Goal: Task Accomplishment & Management: Complete application form

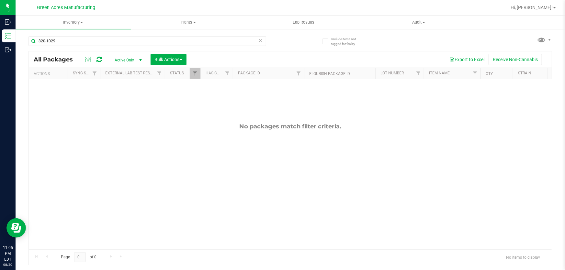
click at [261, 40] on icon at bounding box center [260, 40] width 5 height 8
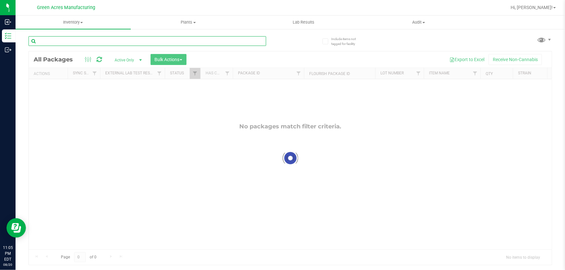
click at [156, 41] on input "text" at bounding box center [147, 41] width 238 height 10
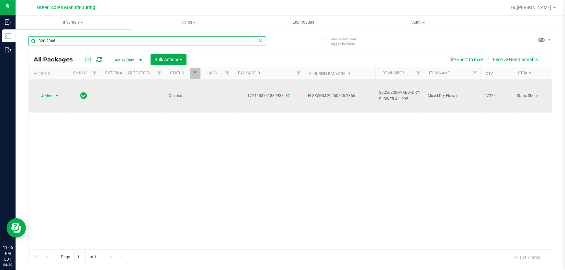
type input "820-2366"
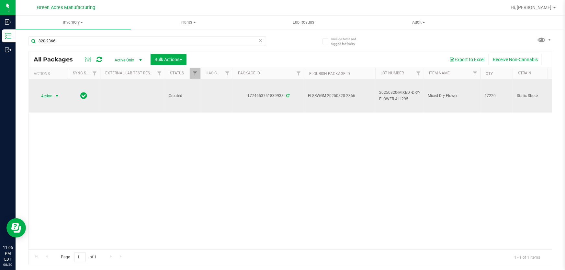
click at [50, 98] on span "Action" at bounding box center [43, 96] width 17 height 9
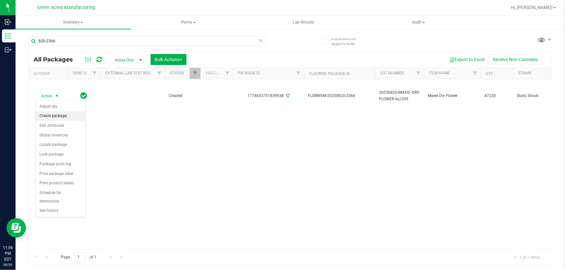
click at [57, 119] on li "Create package" at bounding box center [61, 116] width 50 height 10
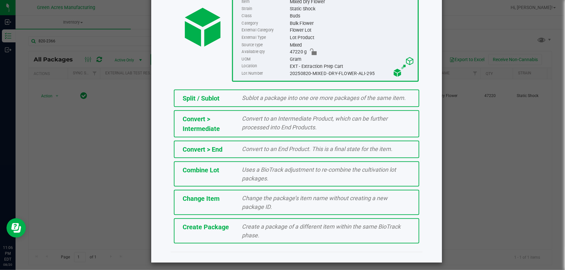
scroll to position [73, 0]
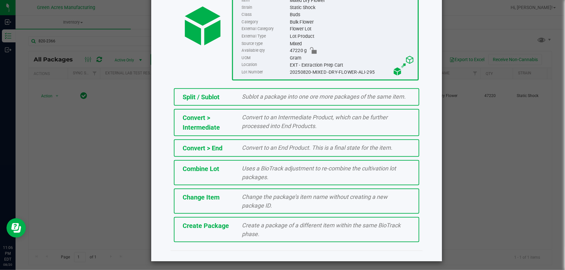
click at [341, 228] on div "Create a package of a different item within the same BioTrack phase." at bounding box center [326, 229] width 178 height 17
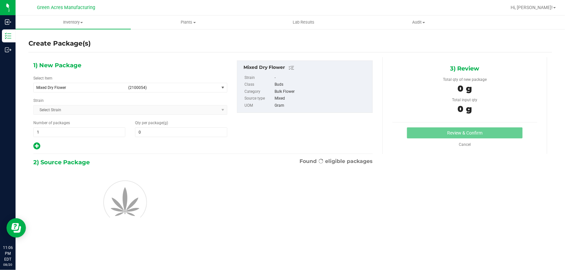
type input "0.0000"
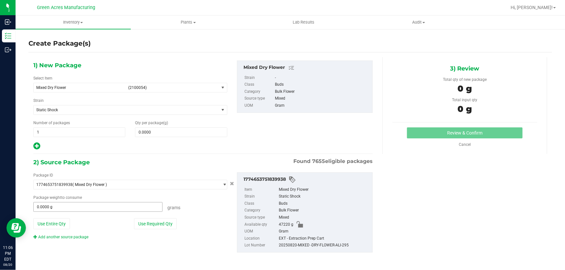
drag, startPoint x: 92, startPoint y: 201, endPoint x: 91, endPoint y: 208, distance: 7.6
click at [91, 205] on div "Package ID 1774653751839938 ( Mixed Dry Flower ) 0000518841815896 0001495023488…" at bounding box center [130, 207] width 204 height 68
click at [74, 236] on link "Add another source package" at bounding box center [60, 237] width 55 height 5
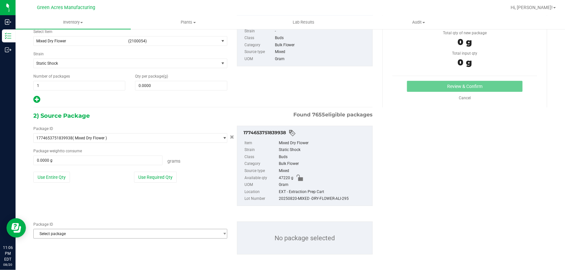
scroll to position [49, 0]
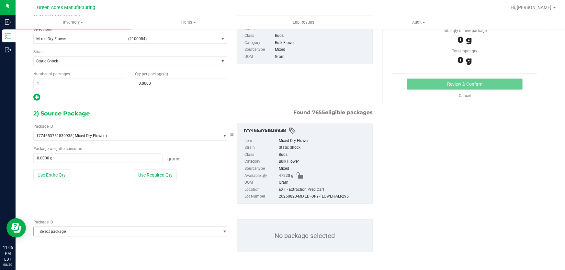
click at [126, 229] on span "Select package" at bounding box center [126, 231] width 185 height 9
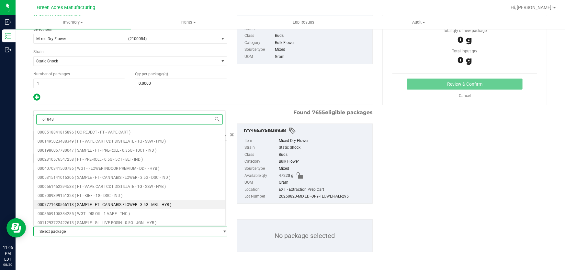
type input "618488"
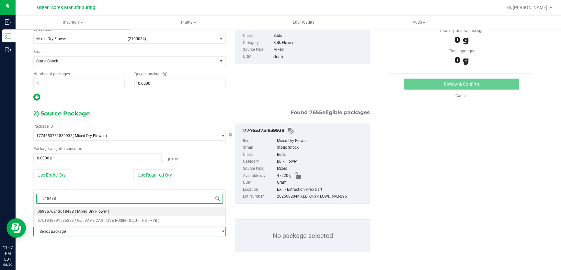
click at [198, 207] on li "0698576213618488 ( Mixed Dry Flower )" at bounding box center [130, 211] width 192 height 9
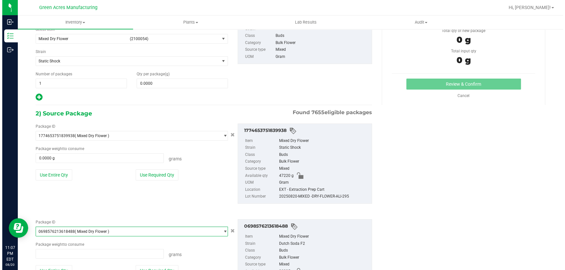
scroll to position [4740, 0]
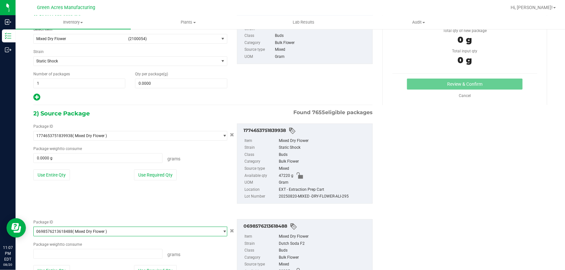
type input "0.0000 g"
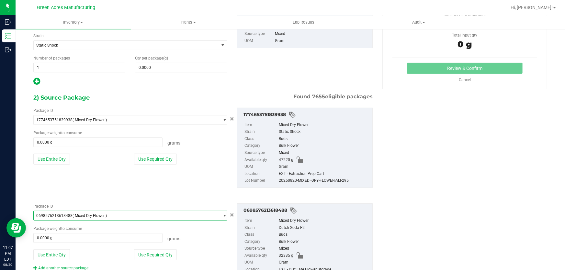
scroll to position [96, 0]
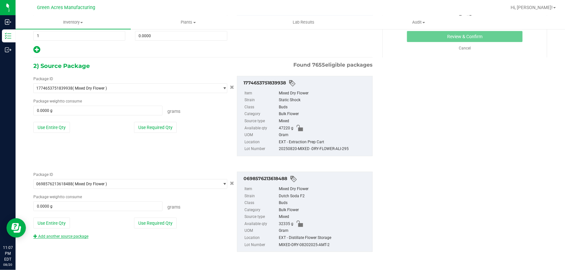
click at [67, 236] on link "Add another source package" at bounding box center [60, 236] width 55 height 5
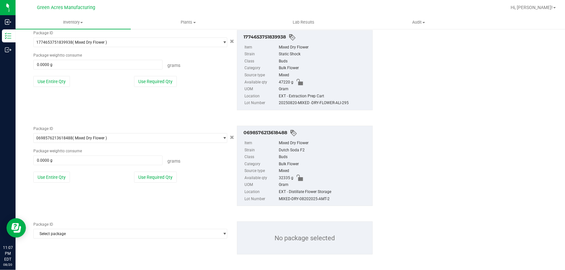
scroll to position [145, 0]
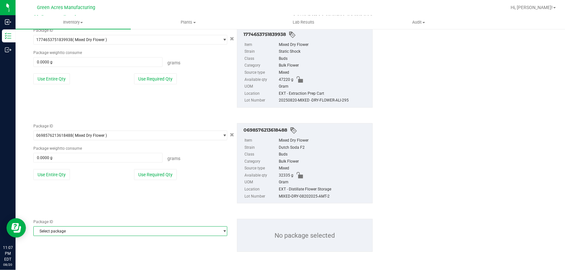
click at [185, 229] on span "Select package" at bounding box center [126, 231] width 185 height 9
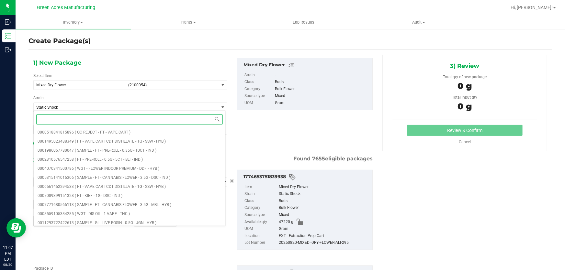
scroll to position [0, 0]
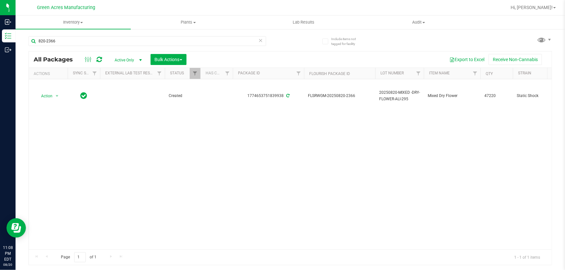
click at [168, 151] on div "Action Action Adjust qty Create package Edit attributes Global inventory Locate…" at bounding box center [290, 164] width 523 height 170
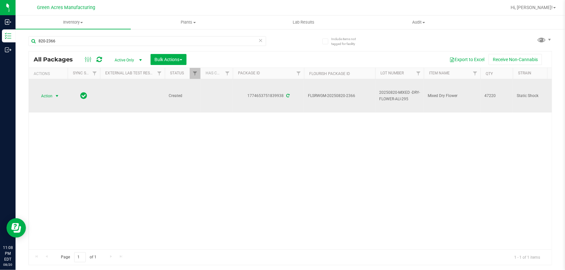
click at [53, 96] on span "select" at bounding box center [57, 96] width 8 height 9
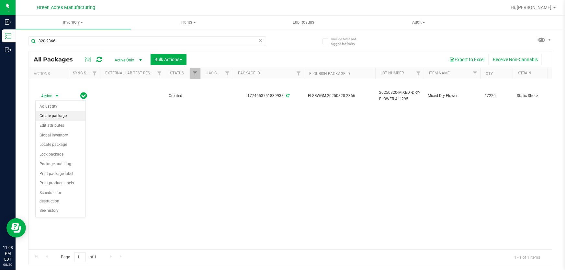
click at [73, 115] on li "Create package" at bounding box center [61, 116] width 50 height 10
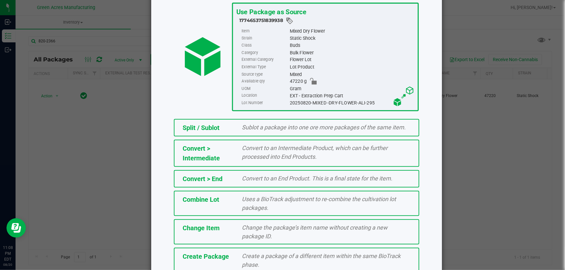
scroll to position [73, 0]
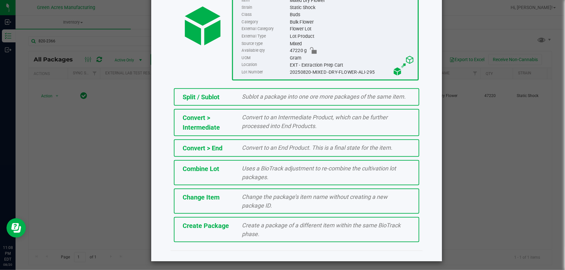
click at [300, 214] on div "Split / Sublot Sublot a package into one ore more packages of the same item. Co…" at bounding box center [297, 165] width 262 height 161
click at [298, 222] on span "Create a package of a different item within the same BioTrack phase." at bounding box center [321, 230] width 159 height 16
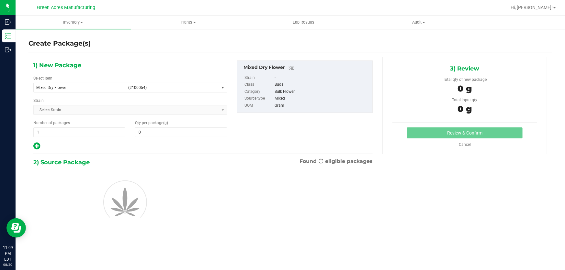
type input "0.0000"
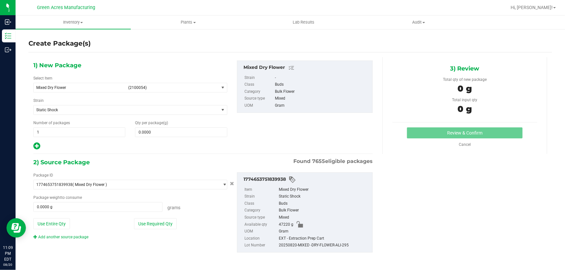
scroll to position [0, 0]
click at [79, 238] on div "Package ID 1774653751839938 ( Mixed Dry Flower ) 0000518841815896 0001495023488…" at bounding box center [202, 212] width 349 height 91
click at [79, 238] on div "Add another source package" at bounding box center [65, 237] width 65 height 6
click at [65, 238] on link "Add another source package" at bounding box center [60, 237] width 55 height 5
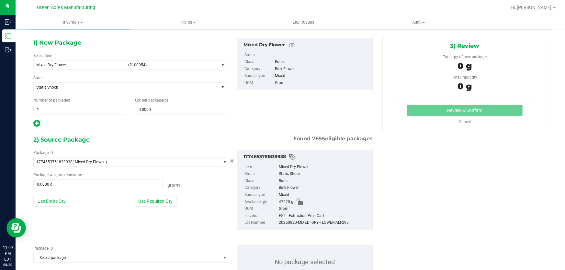
scroll to position [49, 0]
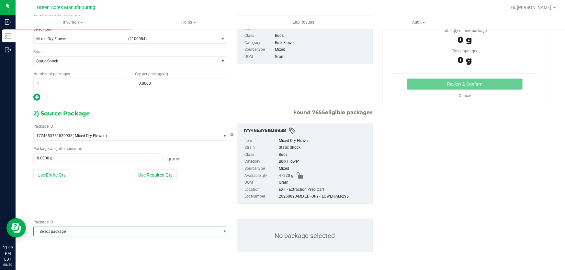
click at [157, 230] on span "Select package" at bounding box center [126, 231] width 185 height 9
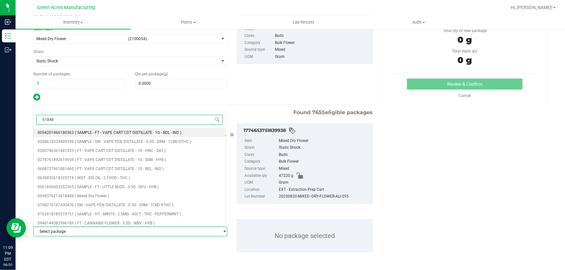
type input "618488"
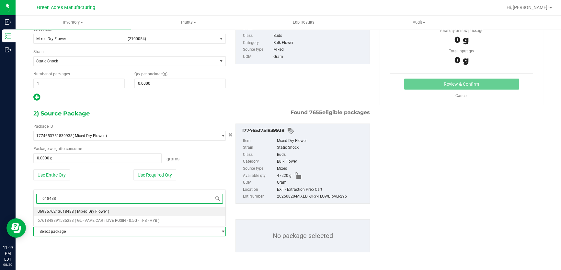
click at [153, 214] on li "0698576213618488 ( Mixed Dry Flower )" at bounding box center [130, 211] width 192 height 9
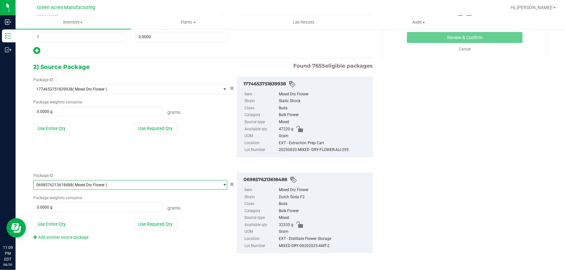
scroll to position [96, 0]
click at [84, 234] on link "Add another source package" at bounding box center [60, 236] width 55 height 5
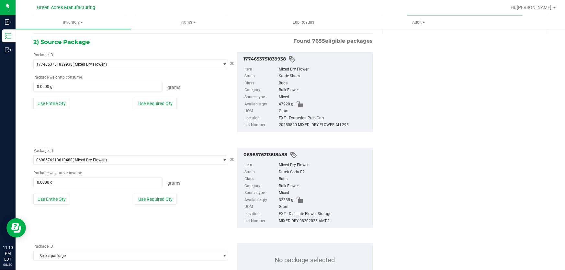
scroll to position [145, 0]
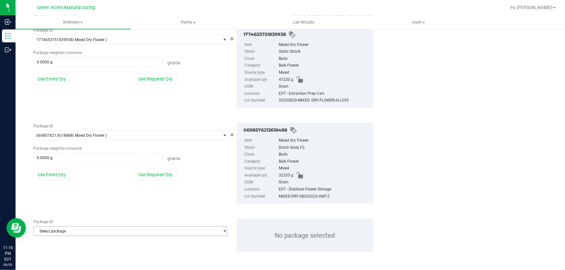
click at [81, 232] on span "Select package" at bounding box center [126, 231] width 185 height 9
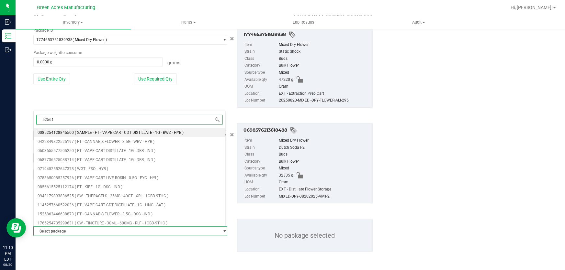
type input "525612"
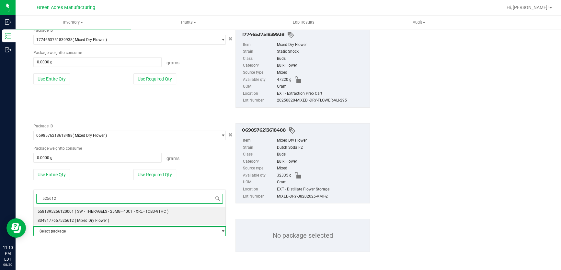
click at [87, 220] on span "( Mixed Dry Flower )" at bounding box center [92, 220] width 34 height 5
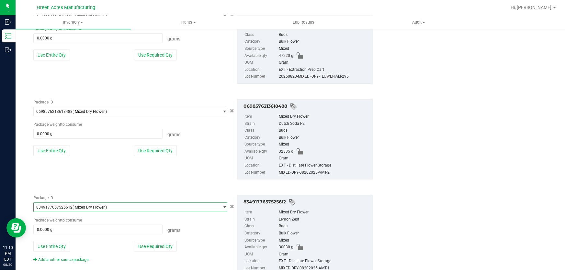
scroll to position [192, 0]
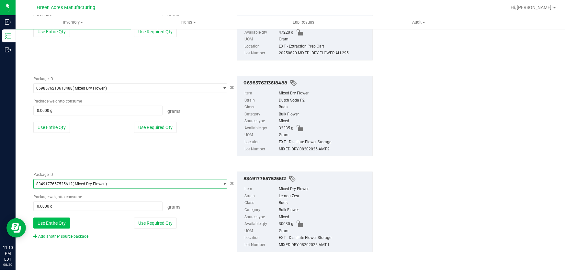
click at [67, 223] on button "Use Entire Qty" at bounding box center [51, 223] width 37 height 11
type input "30030.0000 g"
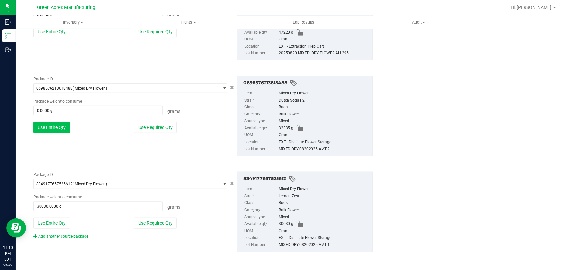
click at [61, 128] on button "Use Entire Qty" at bounding box center [51, 127] width 37 height 11
type input "32335.0000 g"
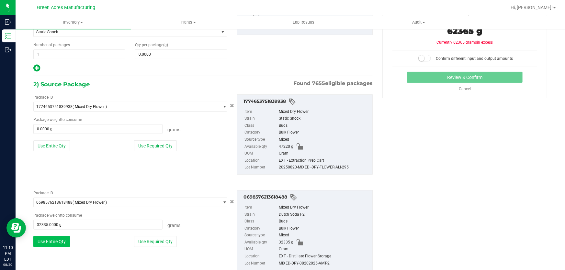
scroll to position [74, 0]
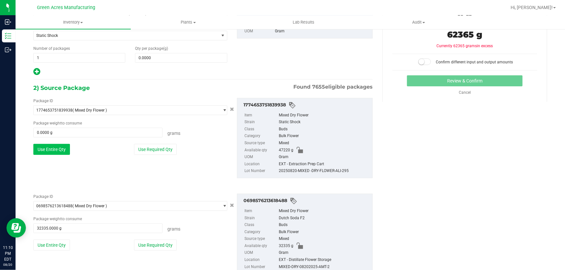
click at [56, 150] on button "Use Entire Qty" at bounding box center [51, 149] width 37 height 11
type input "47220.0000 g"
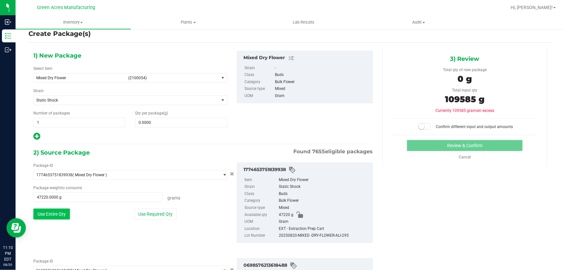
scroll to position [0, 0]
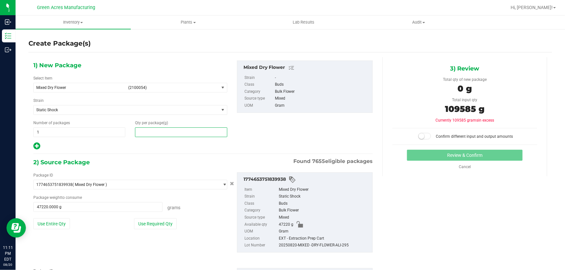
click at [197, 131] on span at bounding box center [181, 133] width 92 height 10
type input "109585"
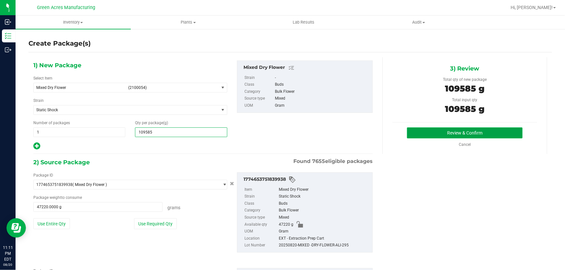
type input "109,585.0000"
click at [489, 133] on button "Review & Confirm" at bounding box center [465, 133] width 116 height 11
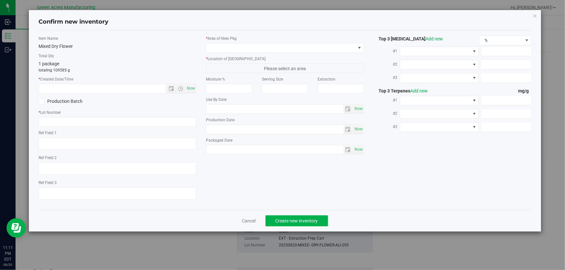
type textarea "14.6%/1.48% Terps"
type textarea ".16"
click at [246, 220] on link "Cancel" at bounding box center [249, 221] width 14 height 6
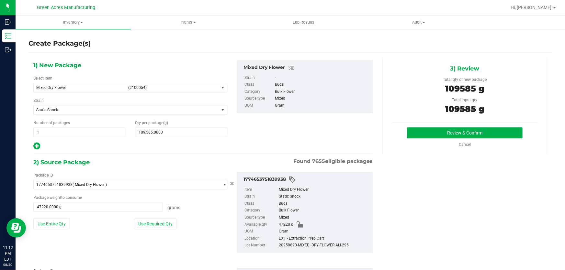
click at [314, 246] on div "20250820-MIXED -DRY-FLOWER-ALI-295" at bounding box center [324, 245] width 90 height 7
copy div "20250820-MIXED -DRY-FLOWER-ALI-295"
click at [282, 225] on span "47220 g" at bounding box center [286, 224] width 15 height 7
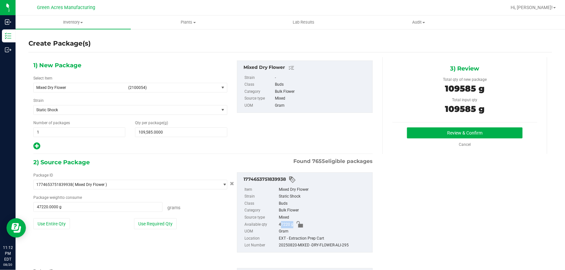
click at [282, 225] on span "47220 g" at bounding box center [286, 224] width 15 height 7
copy span "47220"
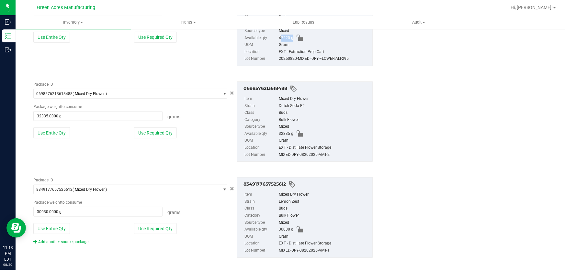
scroll to position [192, 0]
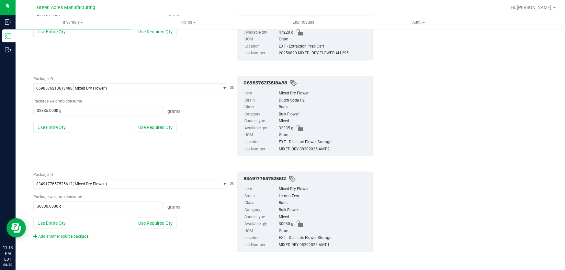
click at [302, 246] on div "MIXED-DRY-08202025-AMT-1" at bounding box center [324, 245] width 90 height 7
copy div "MIXED-DRY-08202025-AMT-1"
click at [279, 224] on span "30030 g" at bounding box center [286, 224] width 15 height 7
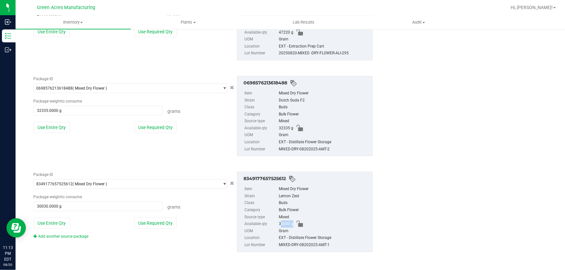
click at [279, 224] on span "30030 g" at bounding box center [286, 224] width 15 height 7
copy span "30030"
click at [304, 149] on div "MIXED-DRY-08202025-AMT-2" at bounding box center [324, 149] width 90 height 7
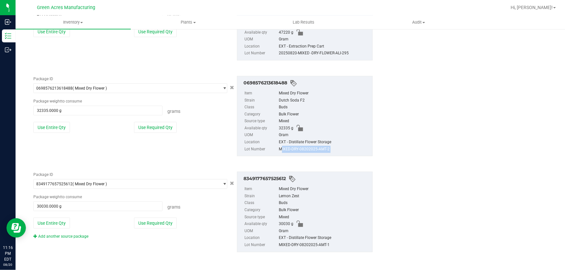
copy div "MIXED-DRY-08202025-AMT-2"
click at [280, 126] on span "32335 g" at bounding box center [286, 128] width 15 height 7
copy span "32335"
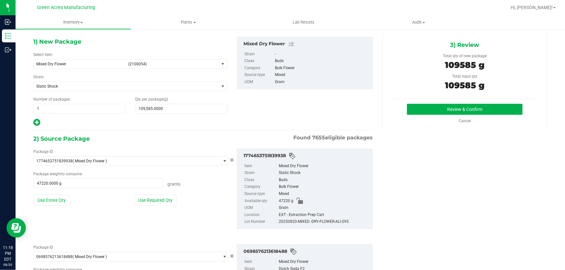
scroll to position [0, 0]
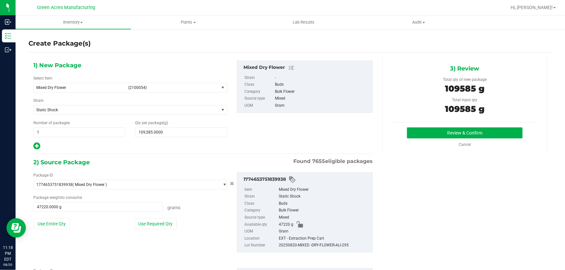
click at [463, 127] on div "3) Review Total qty of new package 109585 g Total input qty 109585 g Review & C…" at bounding box center [464, 105] width 165 height 97
click at [460, 131] on button "Review & Confirm" at bounding box center [465, 133] width 116 height 11
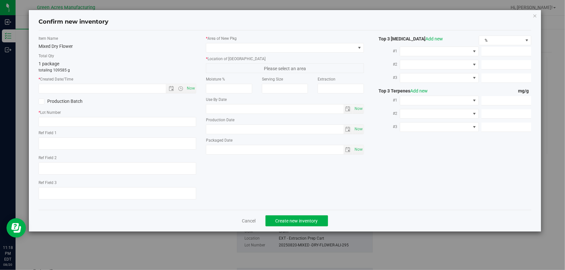
type textarea "14.6%/1.48% Terps"
type textarea ".16"
drag, startPoint x: 126, startPoint y: 124, endPoint x: 106, endPoint y: 120, distance: 20.8
click at [106, 120] on input "text" at bounding box center [118, 122] width 158 height 10
paste input "GA-250820-ETH-HYB-D-THCA20"
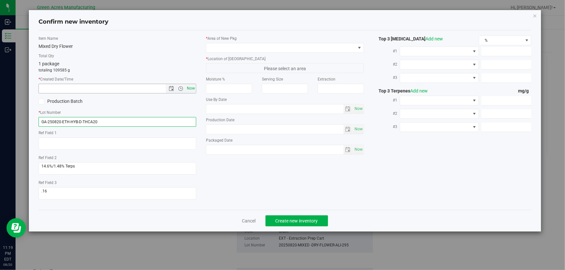
type input "GA-250820-ETH-HYB-D-THCA20"
click at [190, 88] on span "Now" at bounding box center [190, 88] width 11 height 9
type input "[DATE] 11:19 PM"
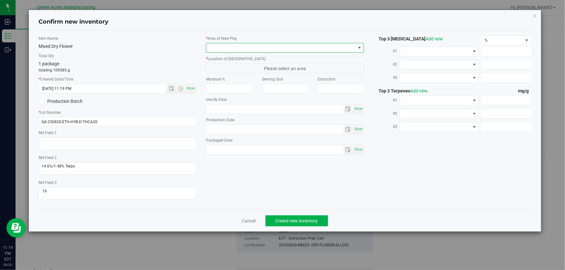
click at [330, 50] on span at bounding box center [280, 47] width 149 height 9
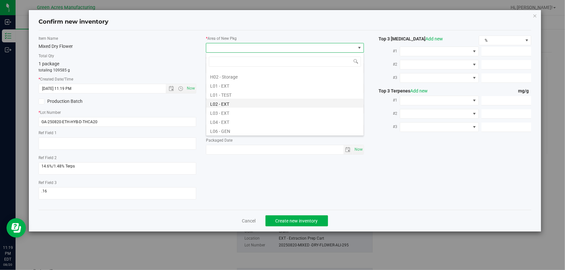
scroll to position [117, 0]
click at [256, 111] on li "L04 - EXT" at bounding box center [284, 110] width 157 height 9
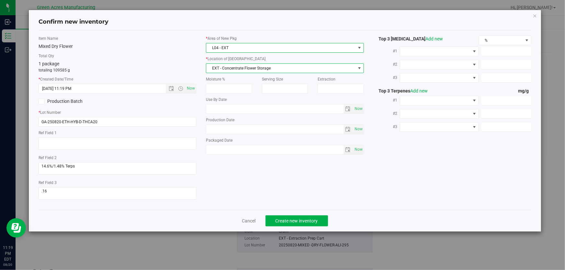
click at [280, 68] on span "EXT - Concentrate Flower Storage" at bounding box center [280, 68] width 149 height 9
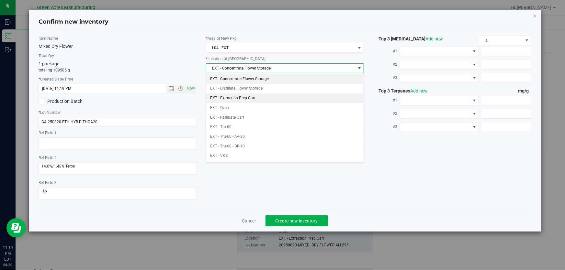
click at [265, 95] on li "EXT - Extraction Prep Cart" at bounding box center [284, 99] width 157 height 10
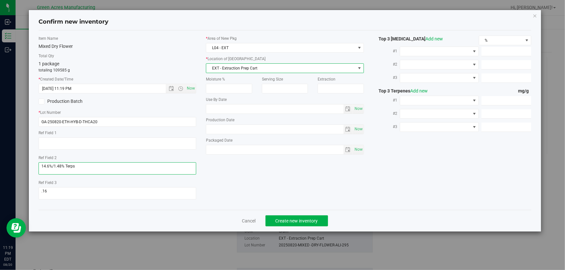
click at [106, 172] on textarea at bounding box center [118, 168] width 158 height 12
click at [108, 165] on textarea at bounding box center [118, 168] width 158 height 12
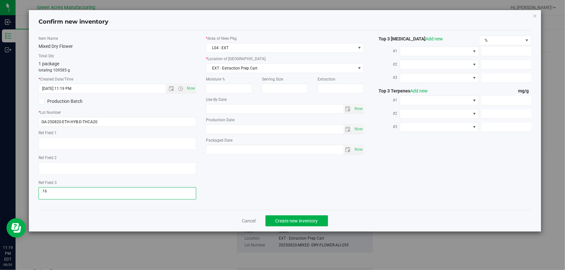
click at [92, 194] on textarea at bounding box center [118, 193] width 158 height 12
click at [121, 144] on textarea at bounding box center [118, 144] width 158 height 12
type textarea "9"
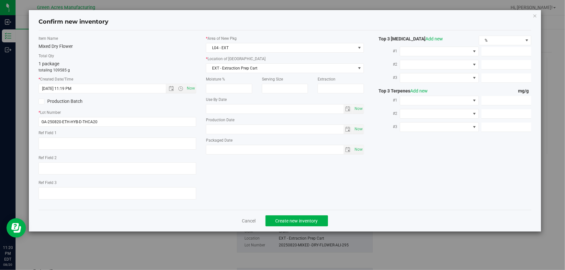
click at [173, 52] on div "Item Name Mixed Dry Flower Total Qty 1 package totaling 109585 g * Created Date…" at bounding box center [117, 120] width 167 height 169
click at [288, 220] on span "Create new inventory" at bounding box center [296, 220] width 42 height 5
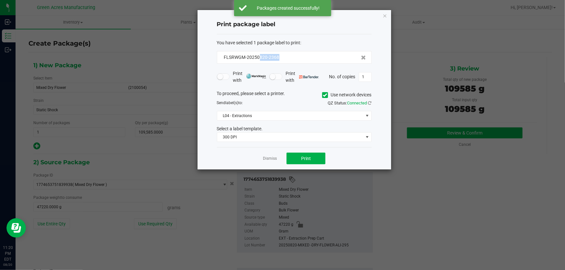
drag, startPoint x: 289, startPoint y: 57, endPoint x: 260, endPoint y: 62, distance: 29.9
click at [260, 62] on div "FLSRWGM-20250820-2368" at bounding box center [294, 57] width 155 height 13
copy span "820-2368"
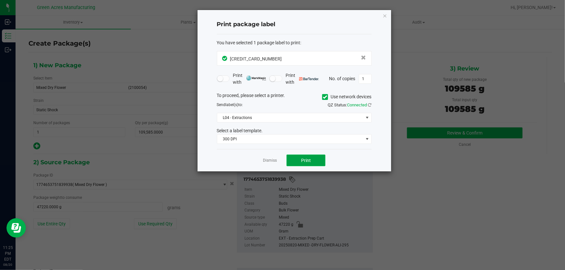
click at [300, 158] on button "Print" at bounding box center [305, 161] width 39 height 12
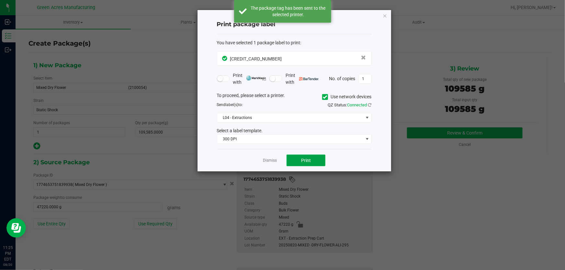
click at [300, 158] on button "Print" at bounding box center [305, 161] width 39 height 12
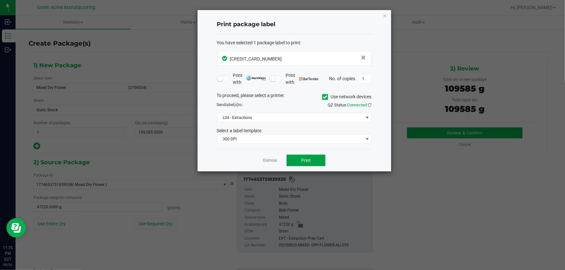
click at [319, 158] on button "Print" at bounding box center [305, 161] width 39 height 12
click at [319, 158] on div at bounding box center [294, 91] width 194 height 162
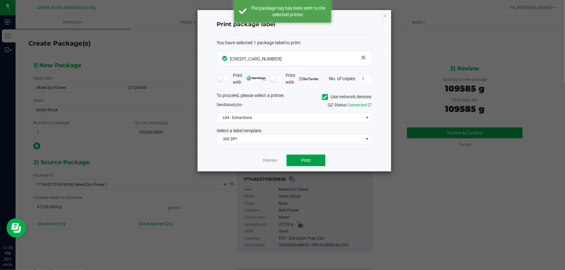
click at [319, 158] on button "Print" at bounding box center [305, 161] width 39 height 12
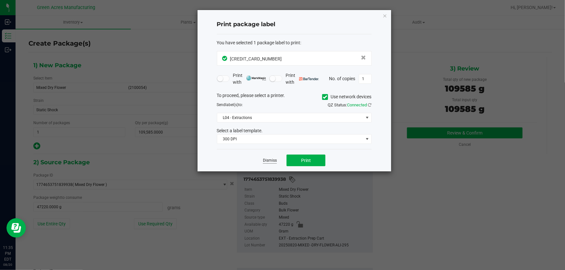
click at [270, 160] on link "Dismiss" at bounding box center [270, 161] width 14 height 6
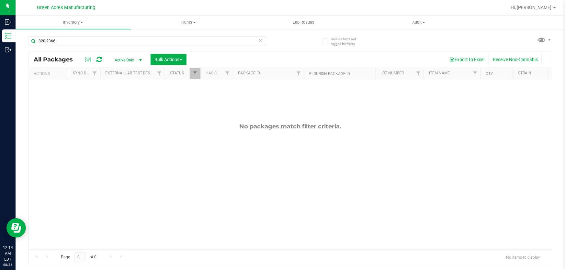
click at [259, 38] on icon at bounding box center [260, 40] width 5 height 8
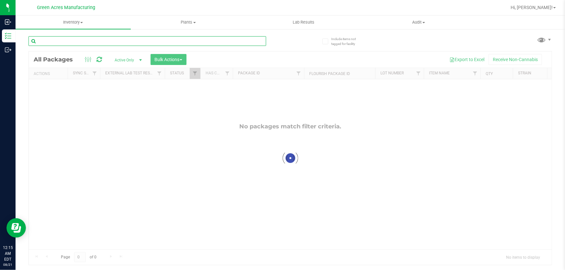
click at [191, 42] on input "text" at bounding box center [147, 41] width 238 height 10
type input "820-044"
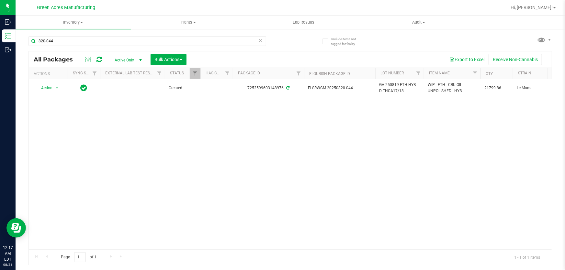
click at [259, 41] on icon at bounding box center [260, 40] width 5 height 8
click at [265, 9] on div at bounding box center [311, 7] width 390 height 13
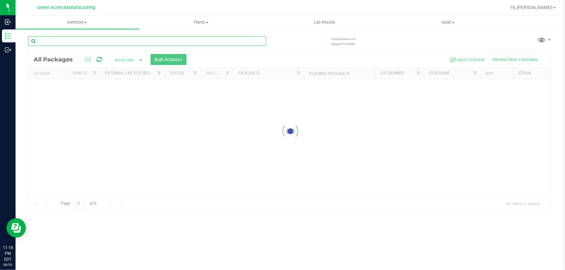
click at [131, 41] on input "text" at bounding box center [147, 41] width 238 height 10
type input "820-"
